Goal: Check status: Check status

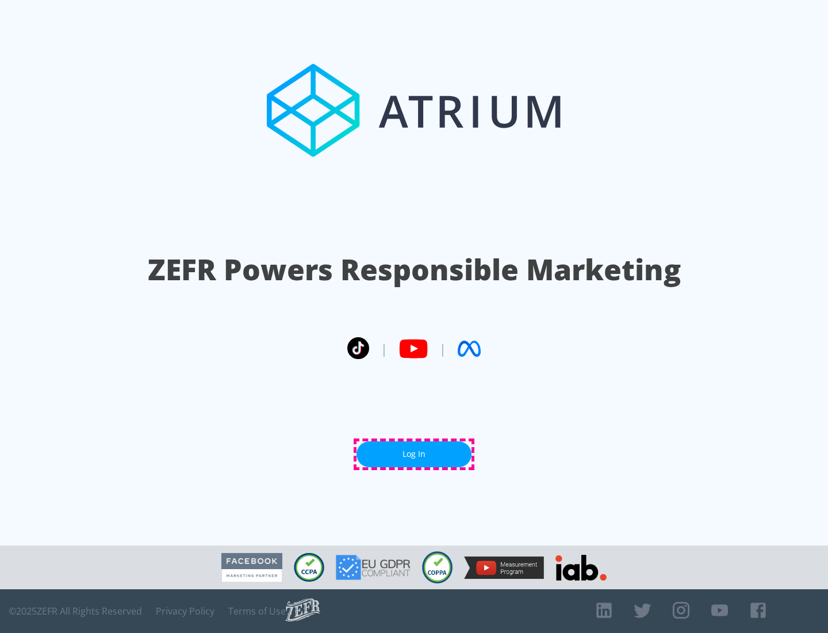
click at [414, 454] on link "Log In" at bounding box center [414, 454] width 115 height 26
